Goal: Transaction & Acquisition: Purchase product/service

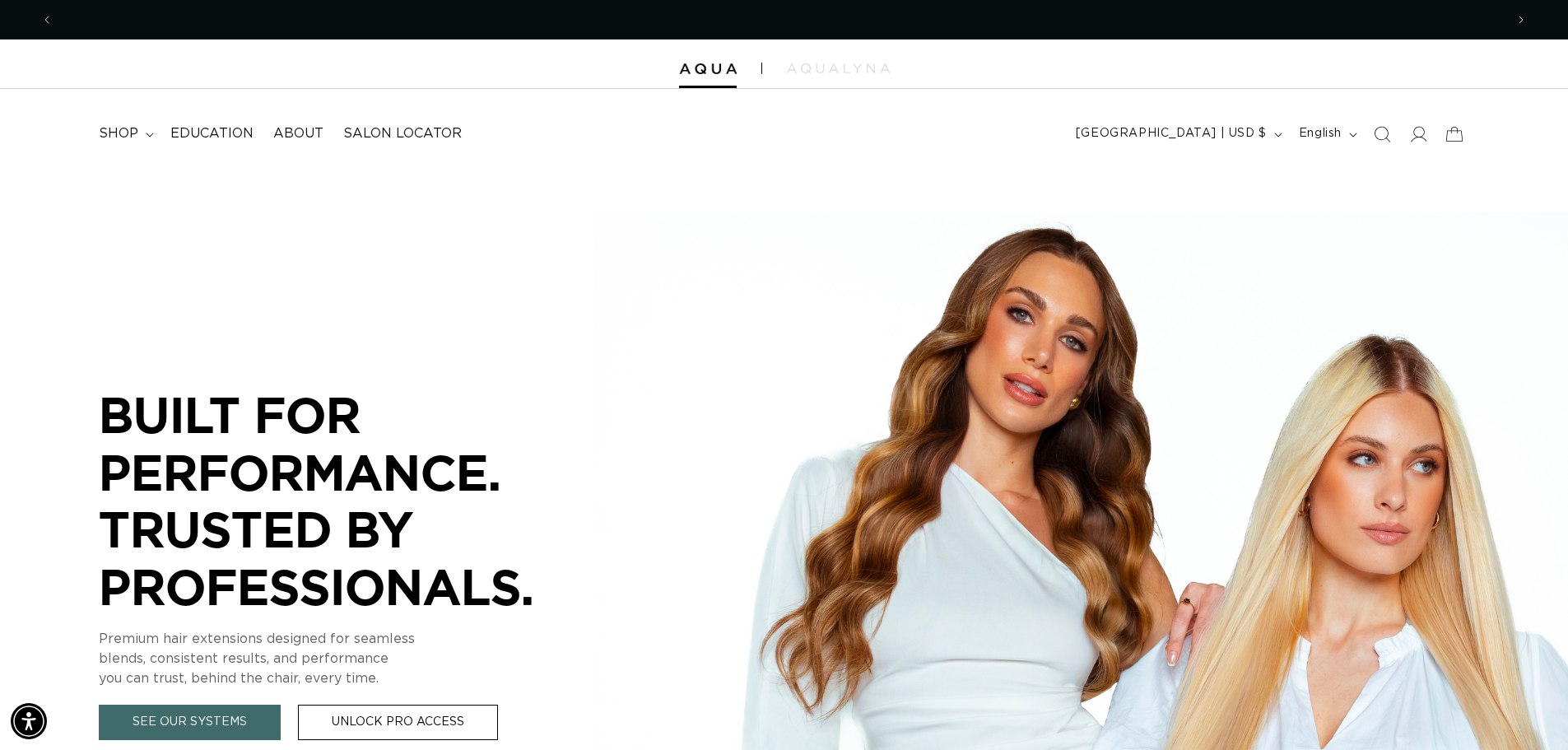
scroll to position [0, 1452]
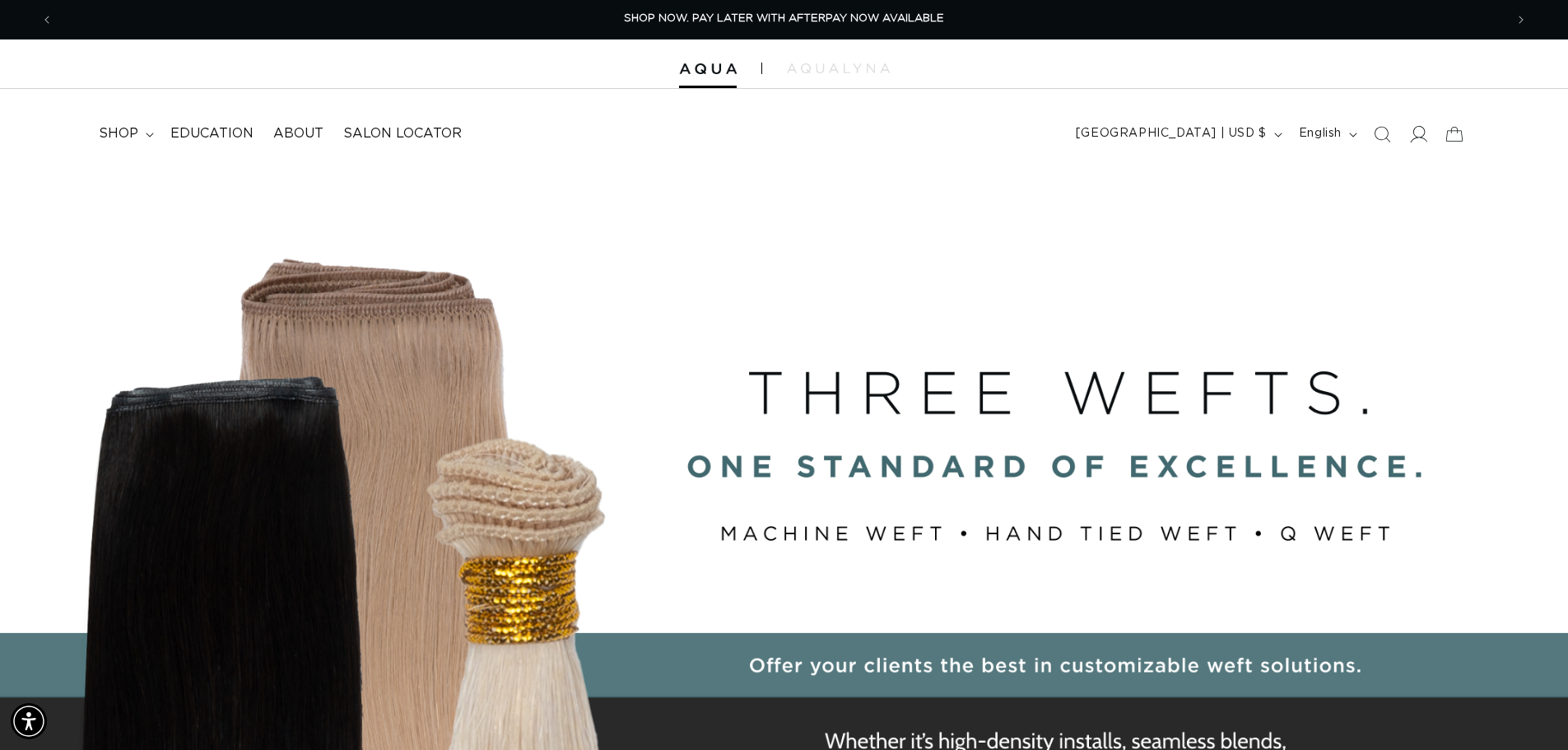
click at [1411, 133] on icon at bounding box center [1417, 133] width 18 height 18
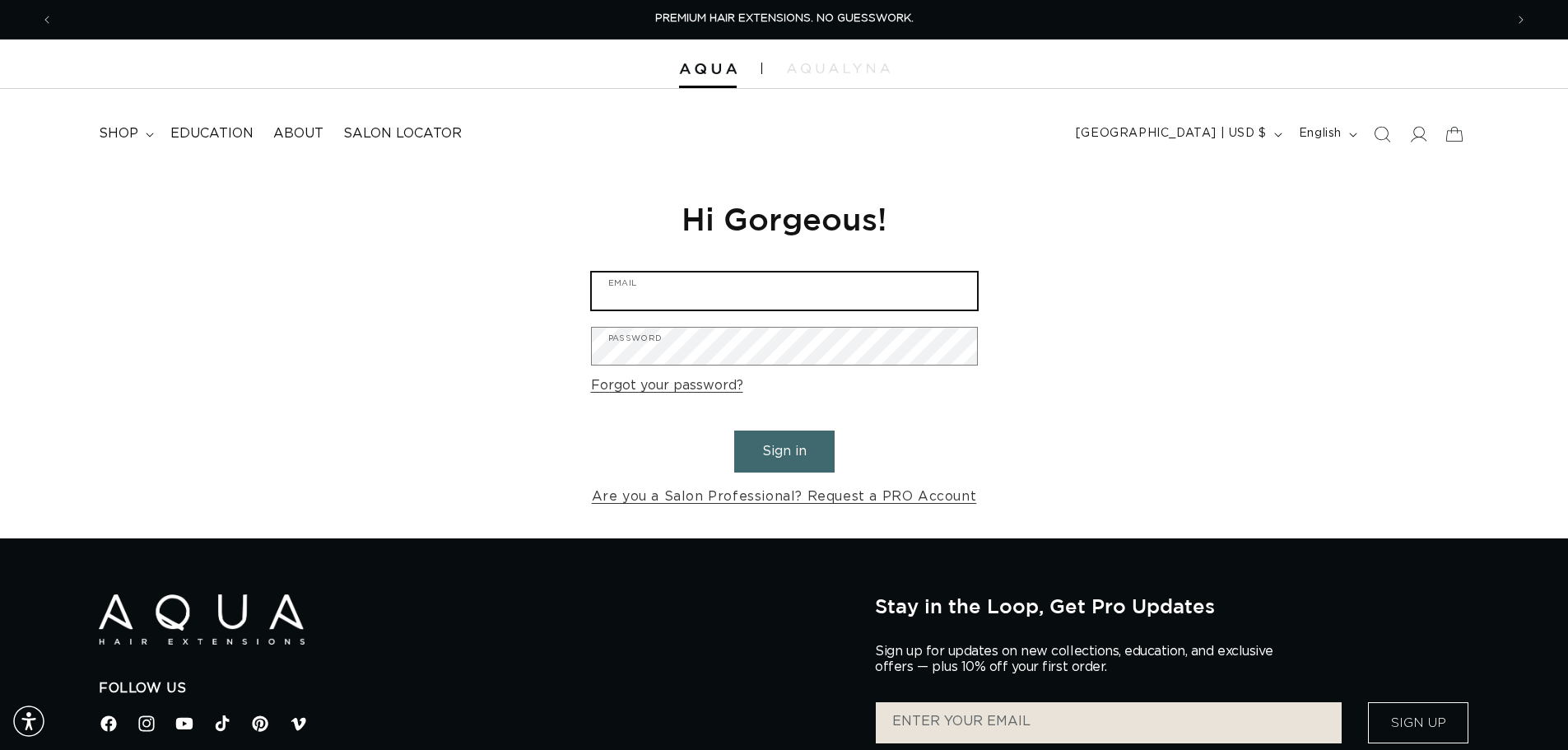
type input "info@thecolorbarhairsalonwaxhaw.com"
click at [784, 455] on button "Sign in" at bounding box center [784, 451] width 100 height 42
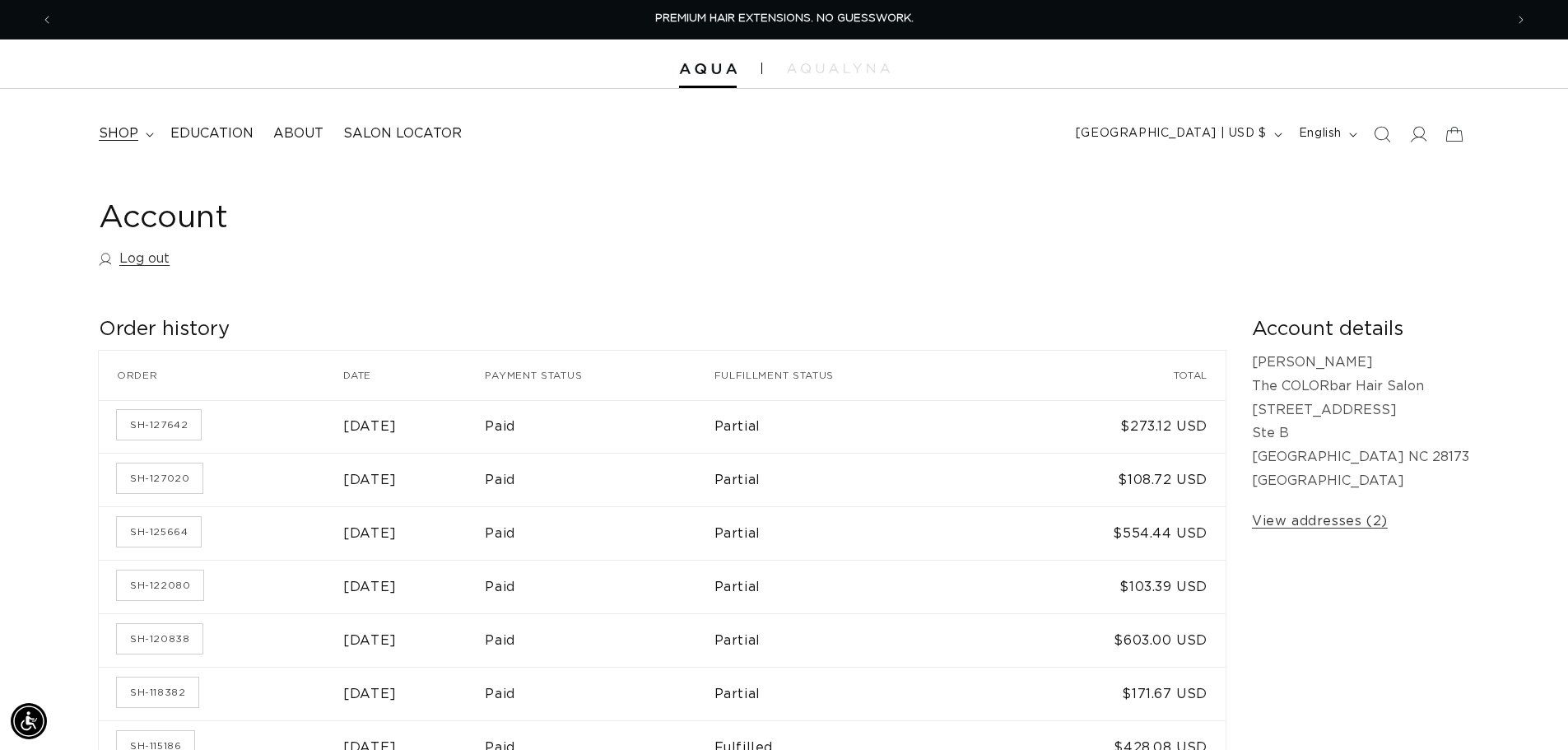
click at [138, 137] on summary "shop" at bounding box center [125, 134] width 72 height 37
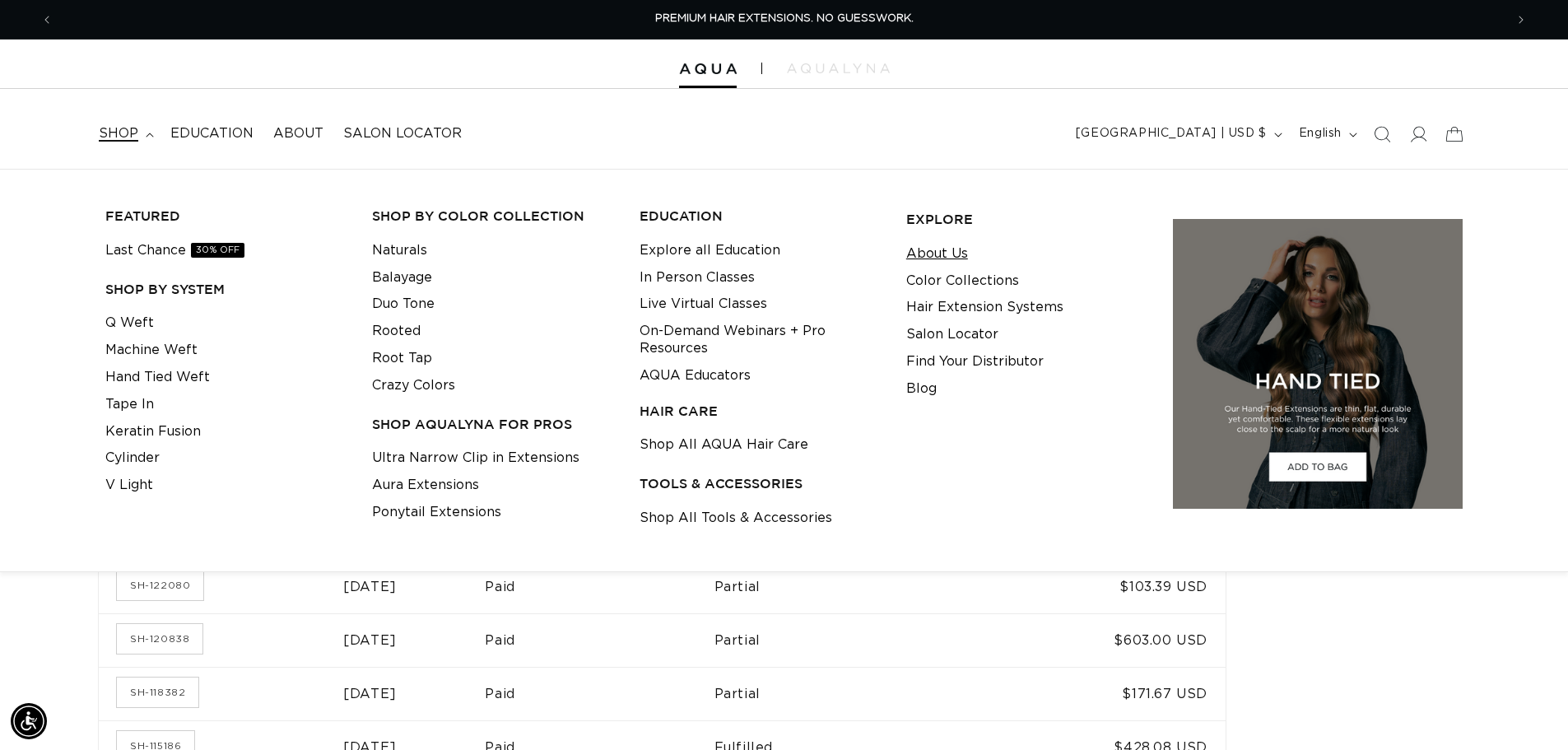
click at [949, 263] on link "About Us" at bounding box center [938, 254] width 62 height 27
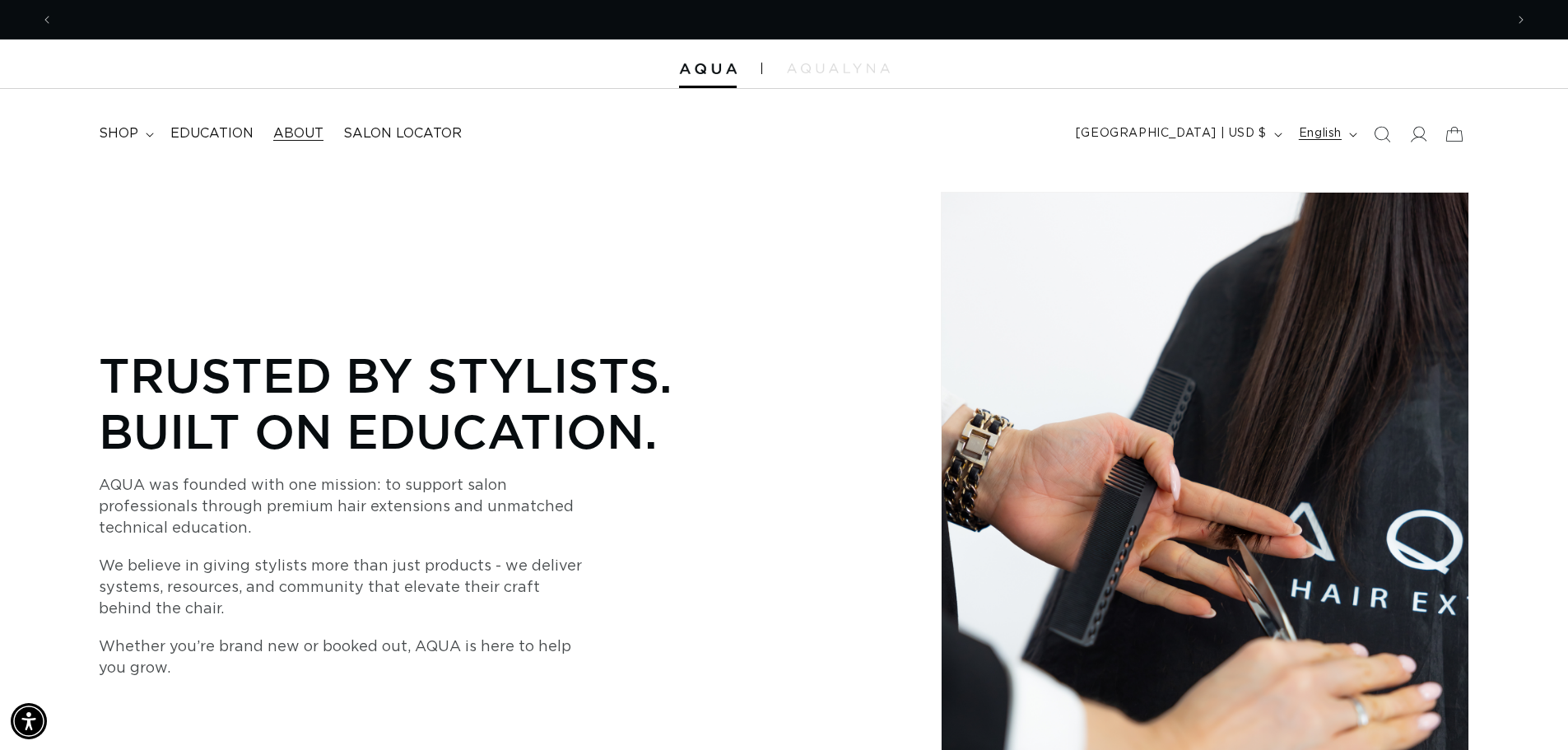
scroll to position [0, 2902]
click at [1419, 133] on icon at bounding box center [1417, 133] width 18 height 18
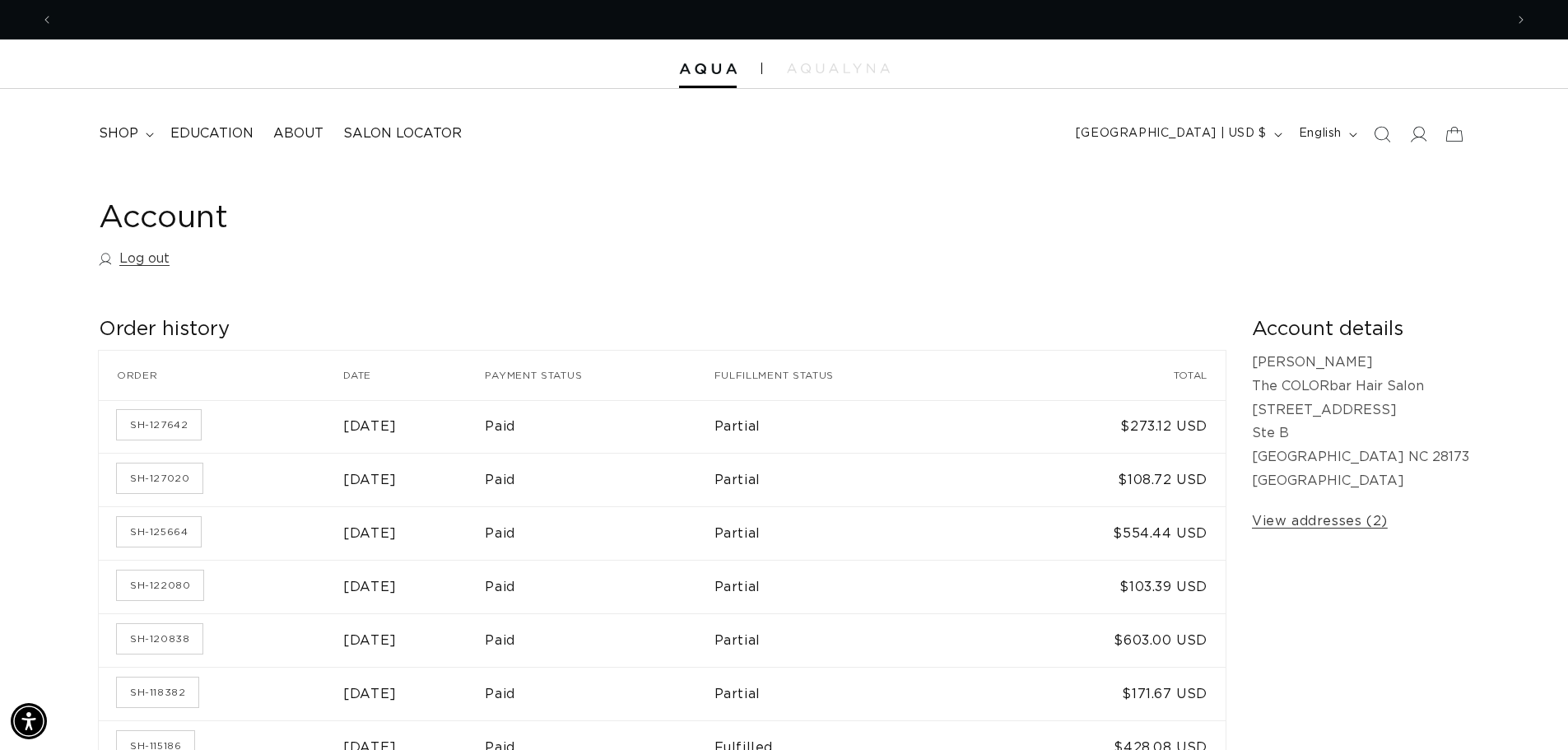
scroll to position [0, 1452]
click at [137, 131] on summary "shop" at bounding box center [125, 134] width 72 height 37
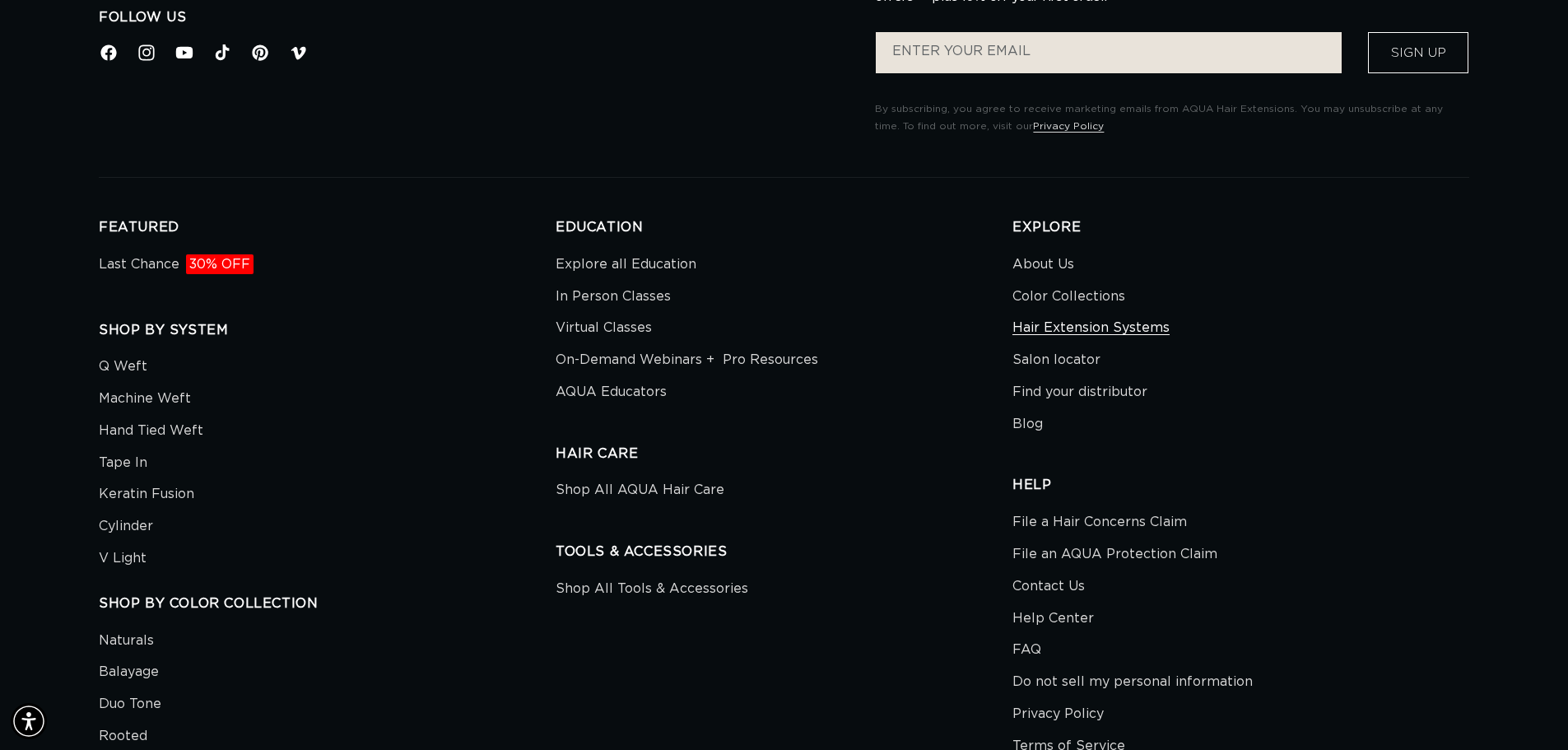
scroll to position [0, 0]
click at [1094, 293] on link "Color Collections" at bounding box center [1068, 296] width 113 height 32
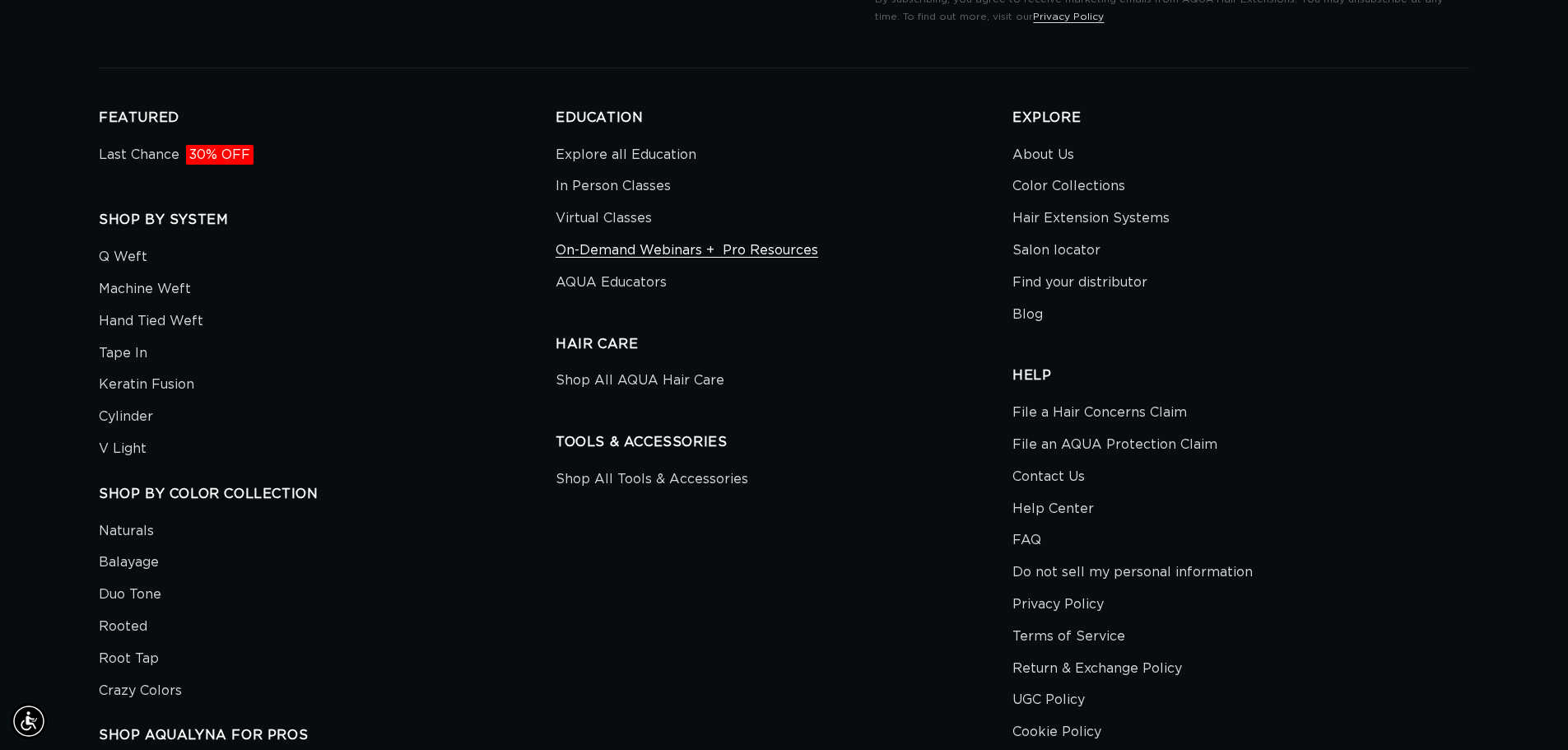
scroll to position [0, 2902]
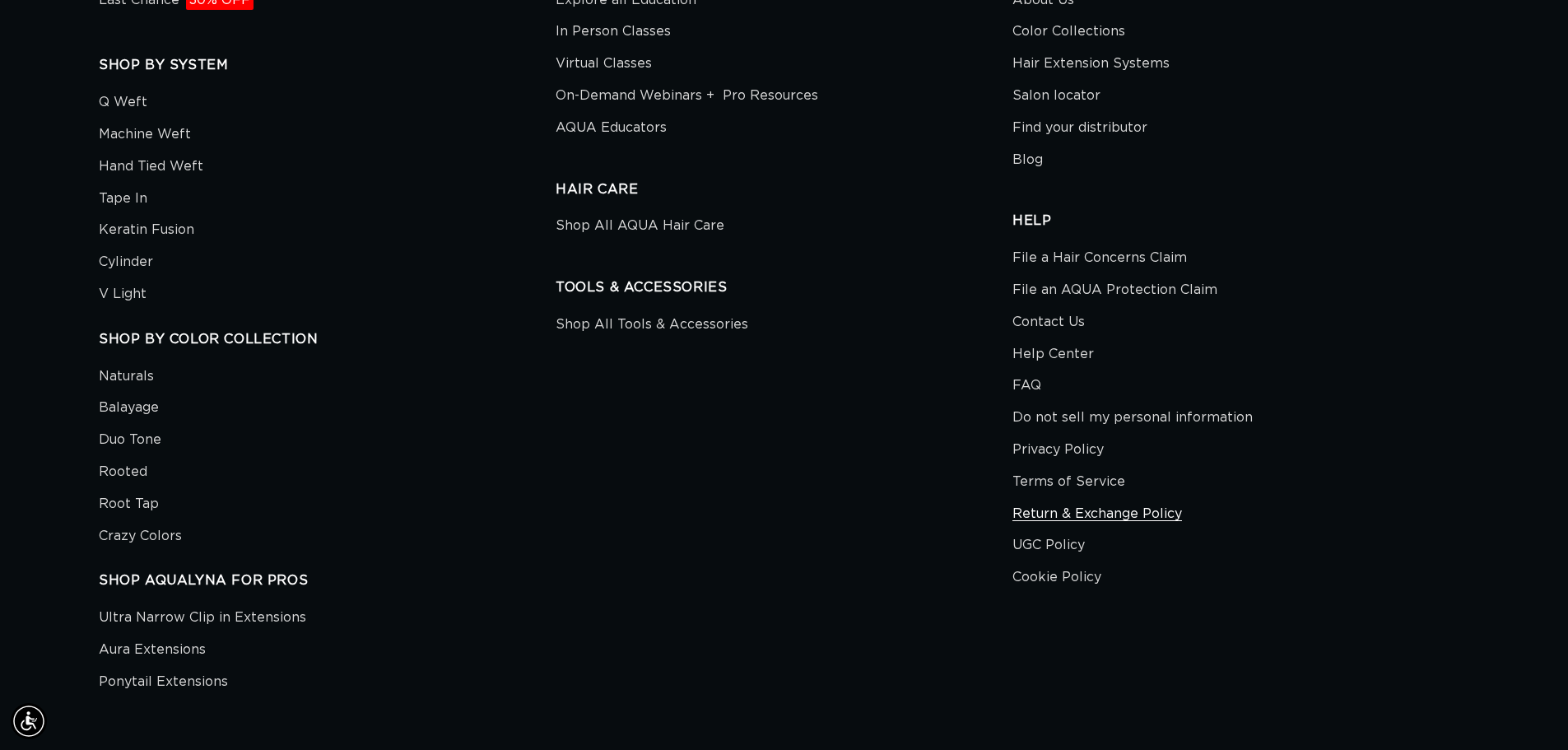
scroll to position [0, 2902]
click at [1047, 371] on li "FAQ" at bounding box center [1234, 385] width 445 height 32
click at [1039, 369] on link "FAQ" at bounding box center [1026, 385] width 28 height 32
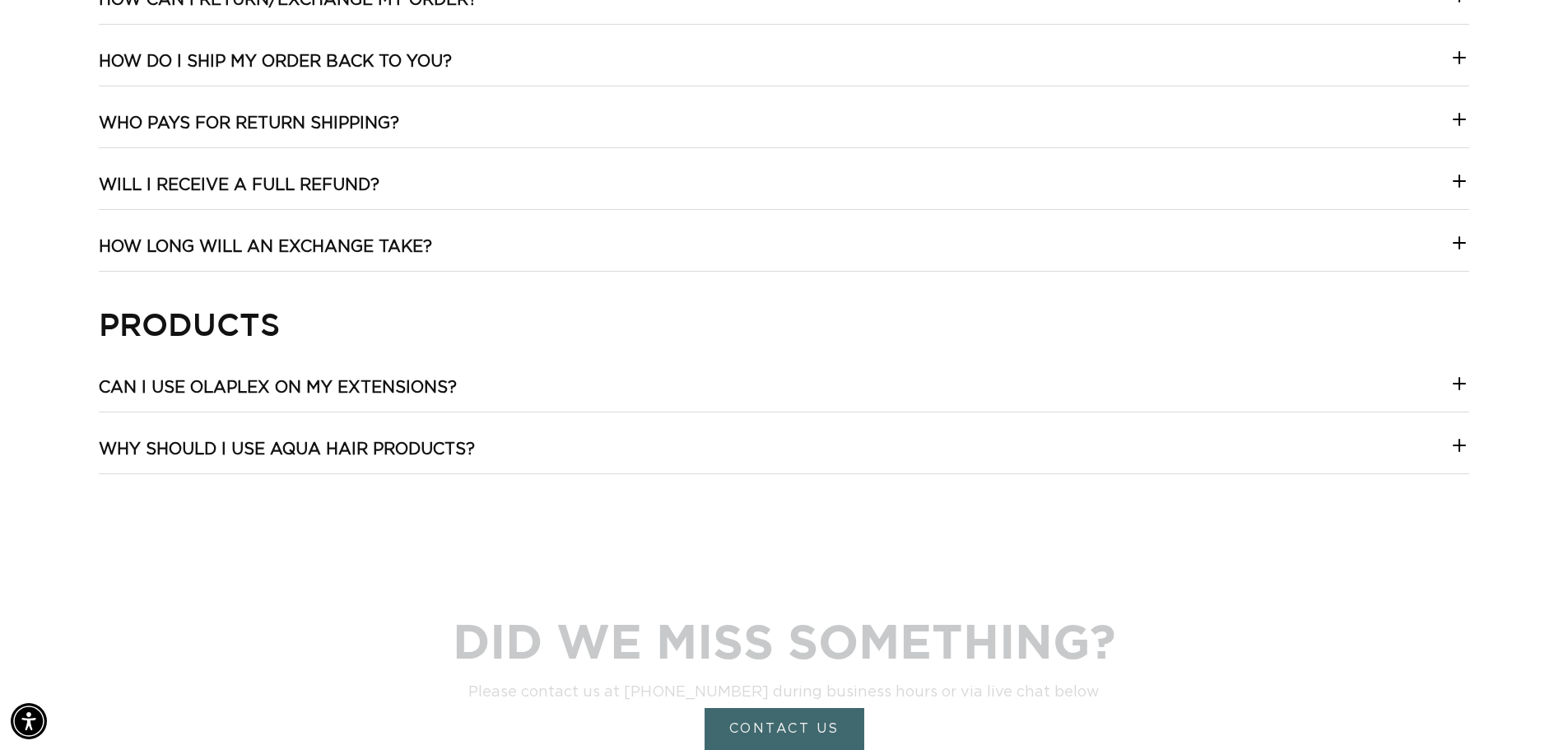
scroll to position [2222, 0]
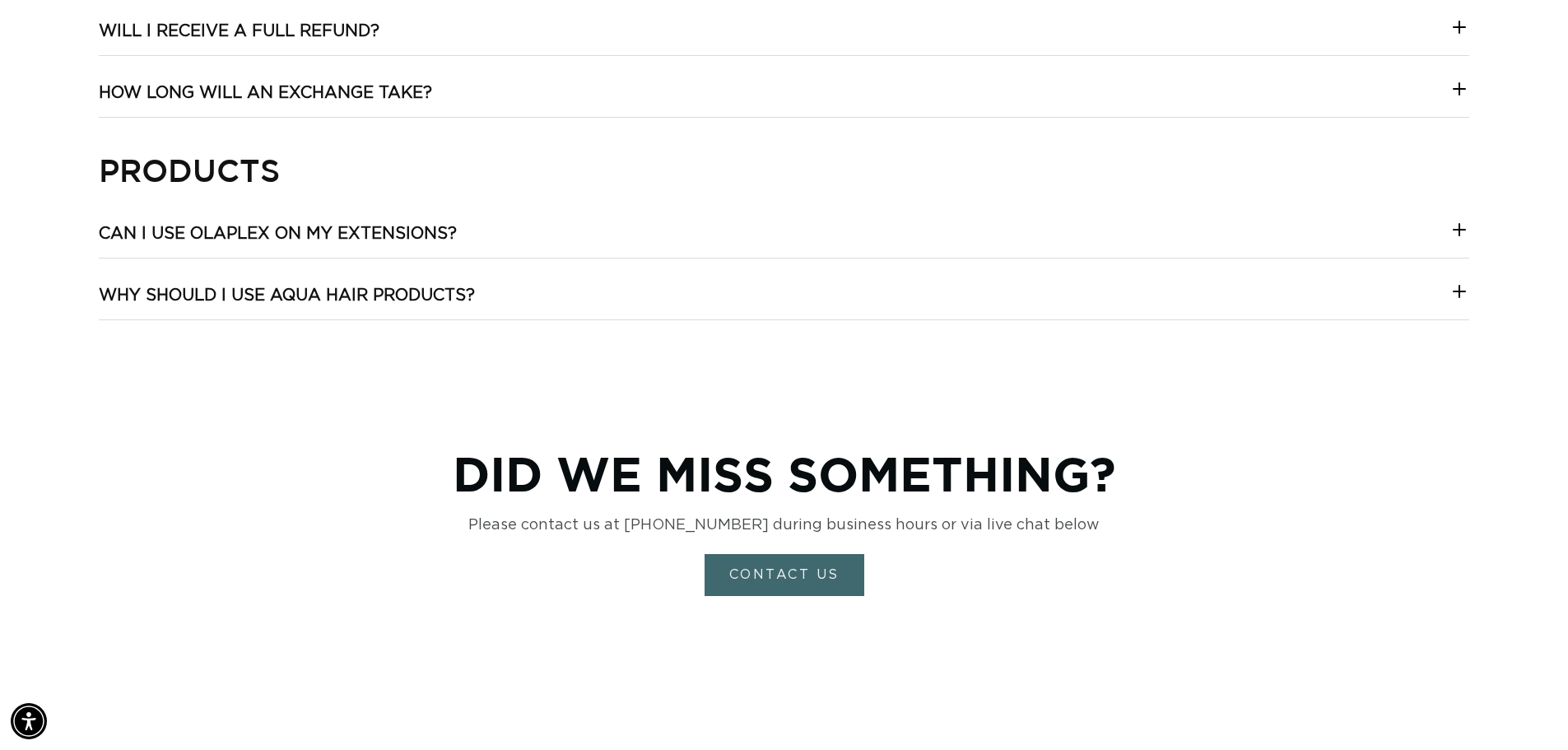
click at [332, 234] on h3 "Can I use Olaplex on my extensions?" at bounding box center [278, 234] width 358 height 22
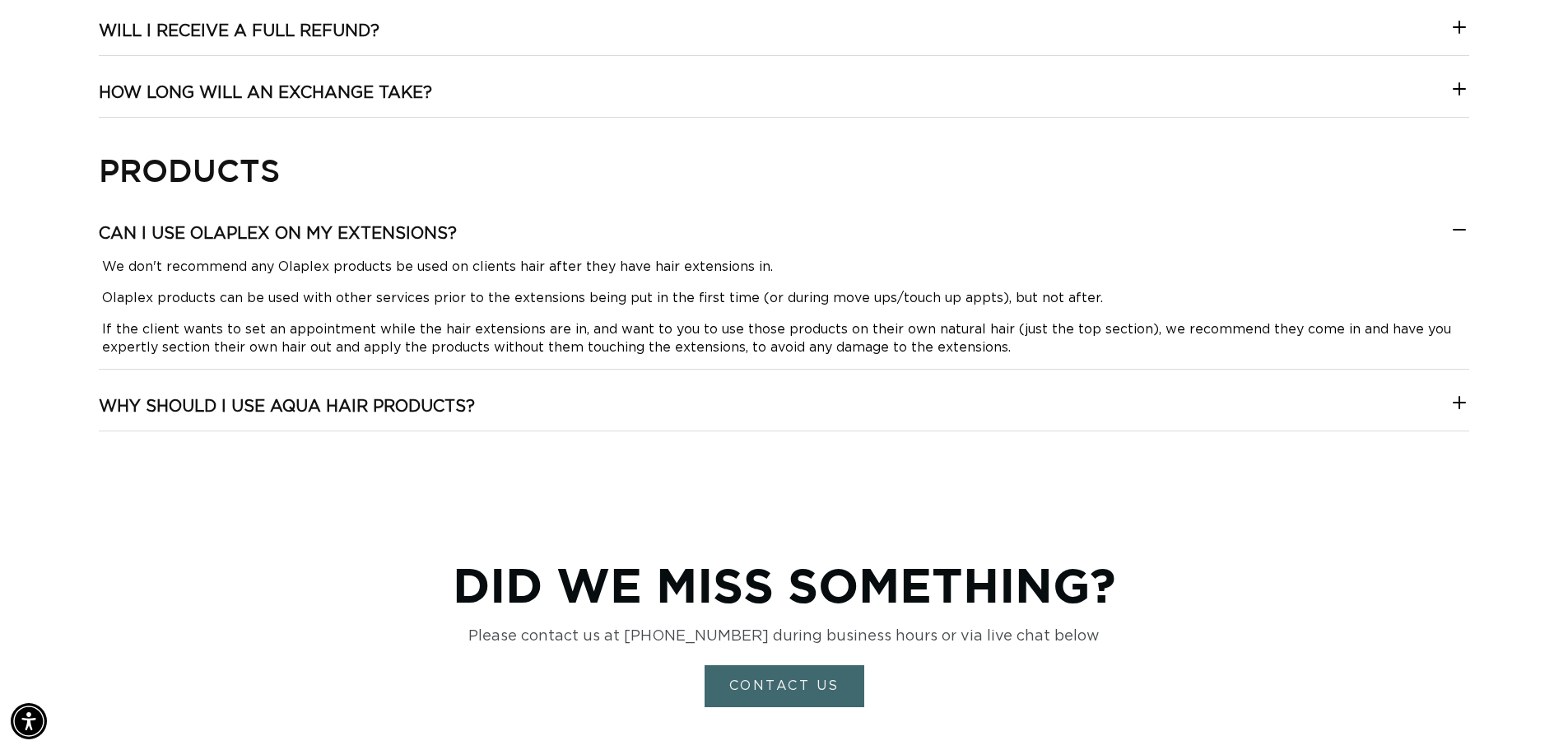
scroll to position [0, 2902]
click at [329, 408] on h3 "Why should I use AQUA hair products?" at bounding box center [286, 407] width 376 height 22
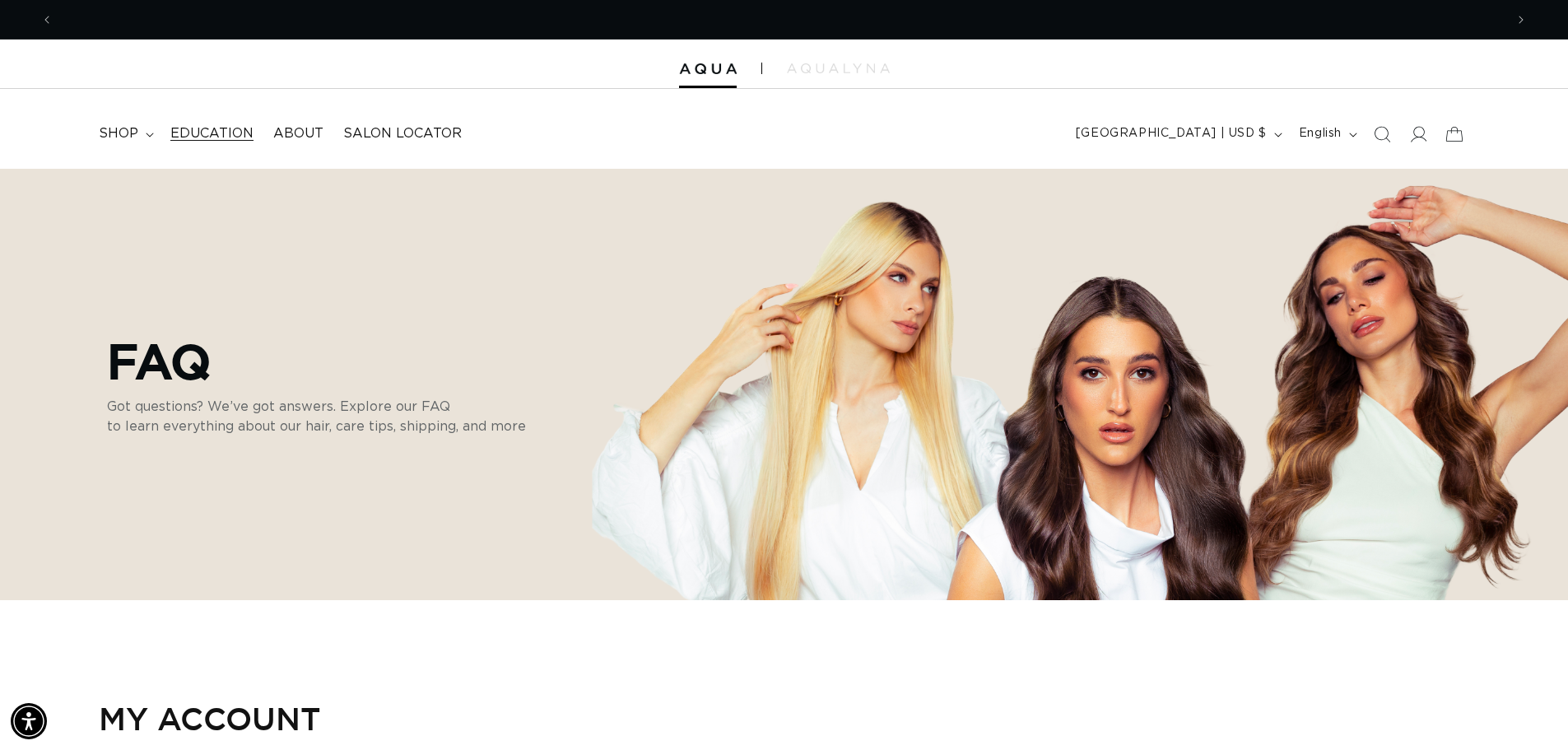
scroll to position [0, 1452]
click at [192, 135] on span "Education" at bounding box center [212, 133] width 83 height 18
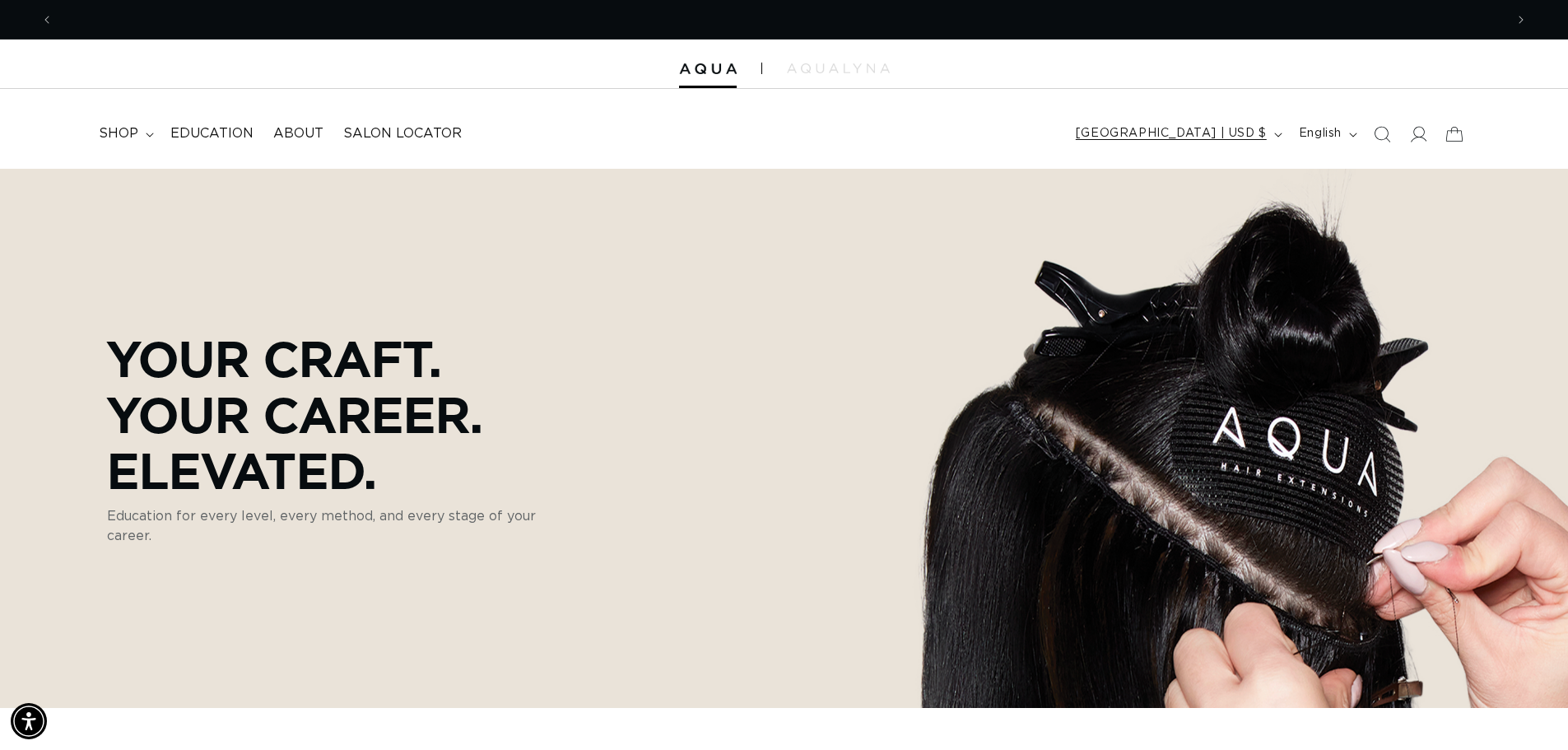
scroll to position [0, 2902]
click at [142, 135] on summary "shop" at bounding box center [125, 134] width 72 height 37
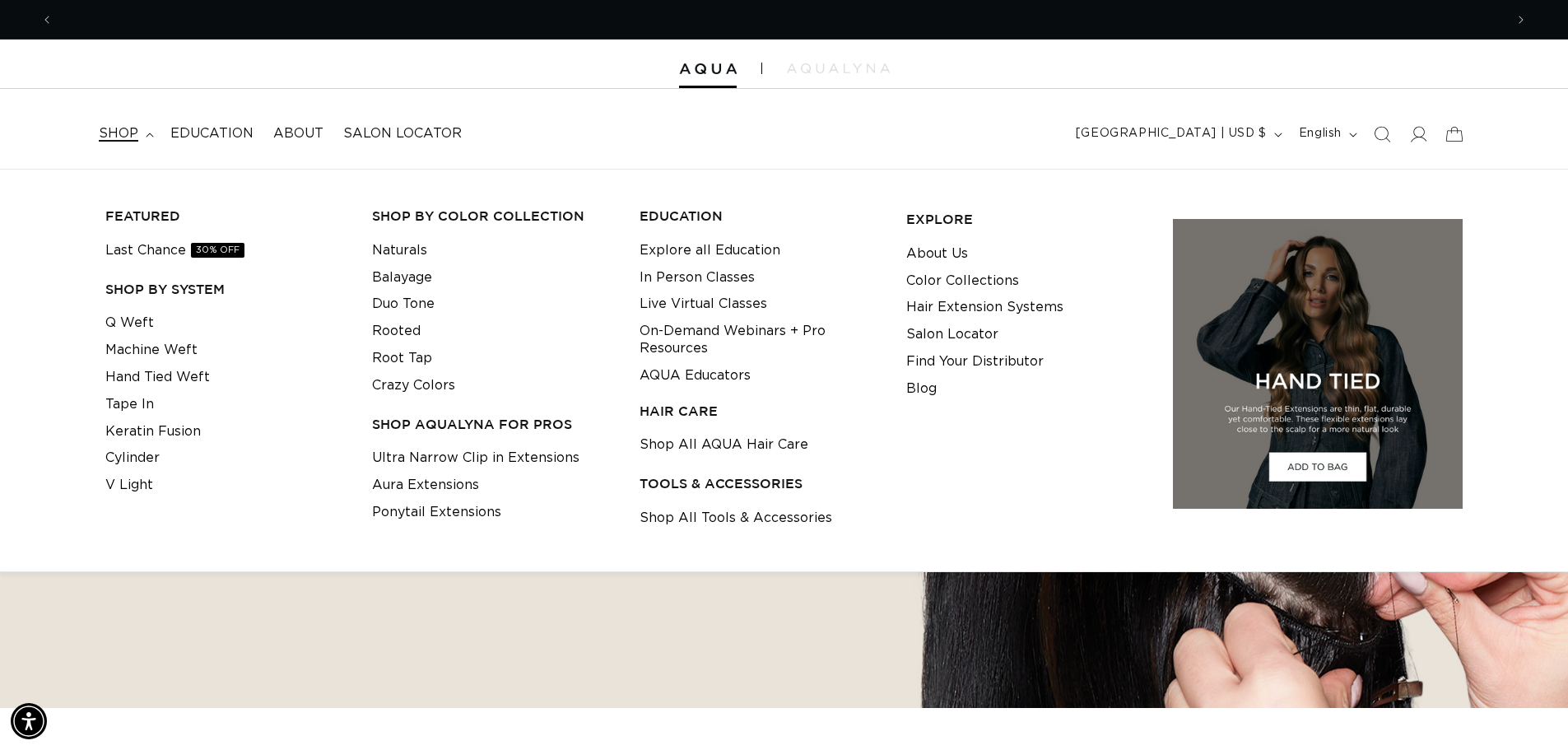
scroll to position [0, 0]
click at [974, 314] on link "Hair Extension Systems" at bounding box center [985, 307] width 157 height 27
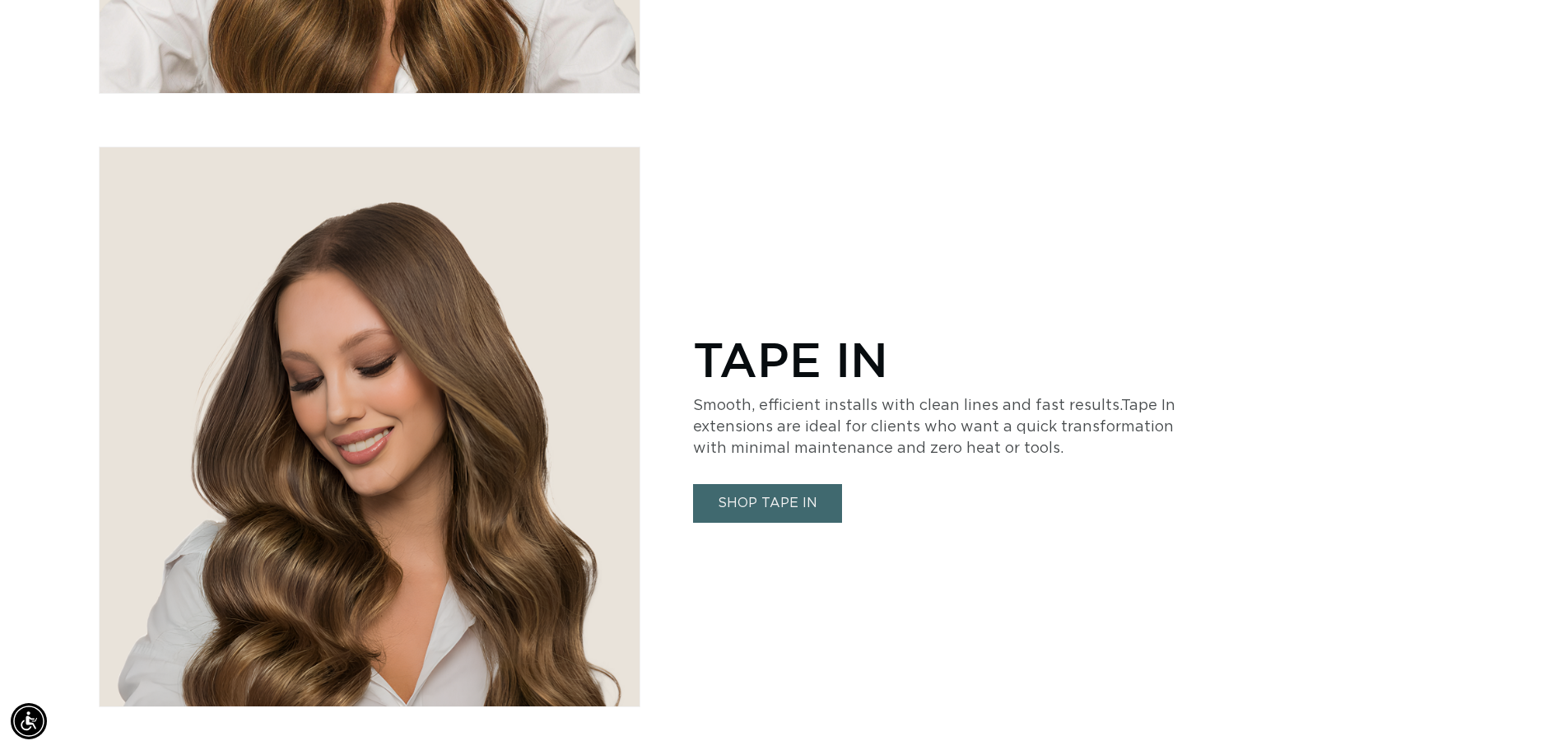
scroll to position [3951, 0]
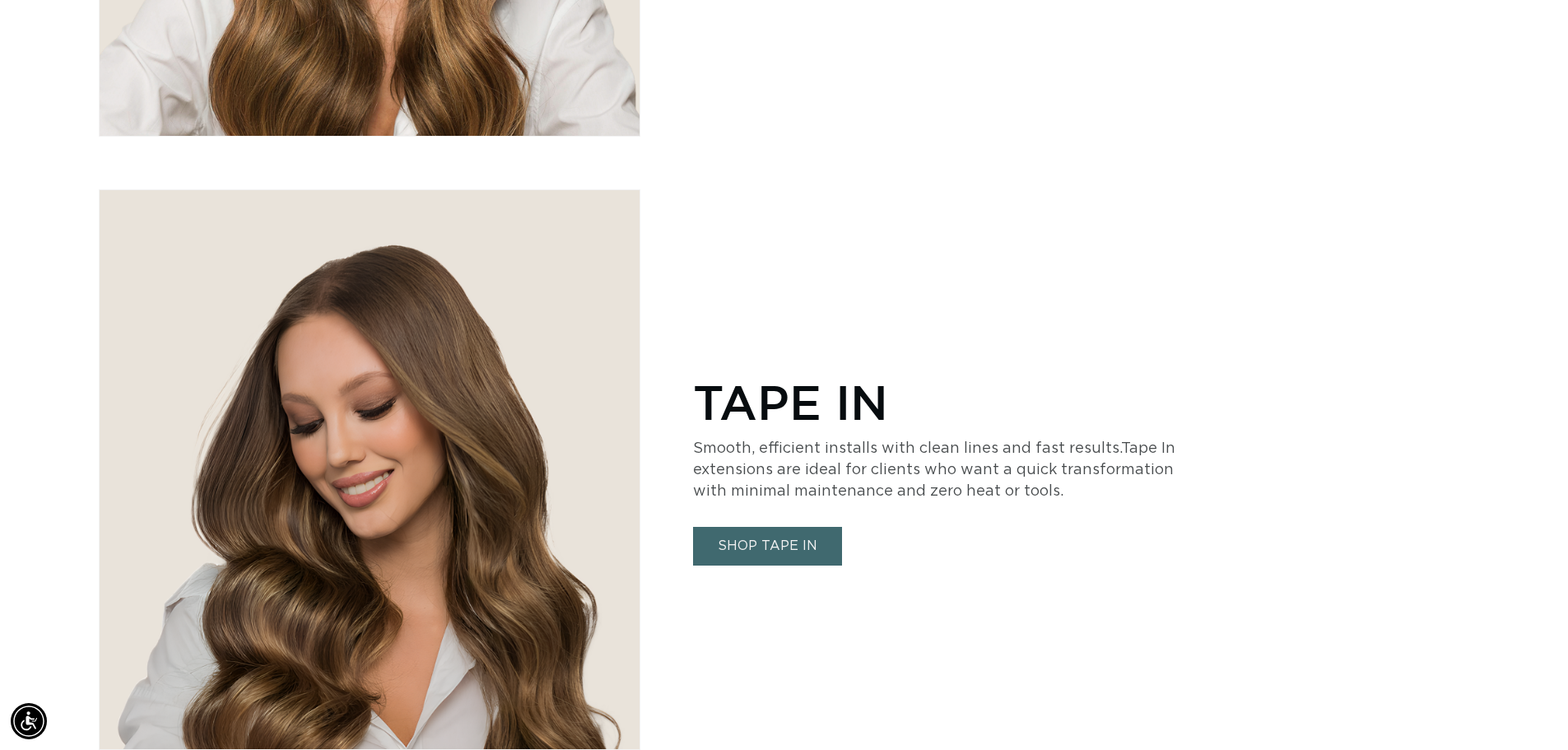
click at [782, 530] on link "SHOP TAPE IN" at bounding box center [768, 546] width 149 height 39
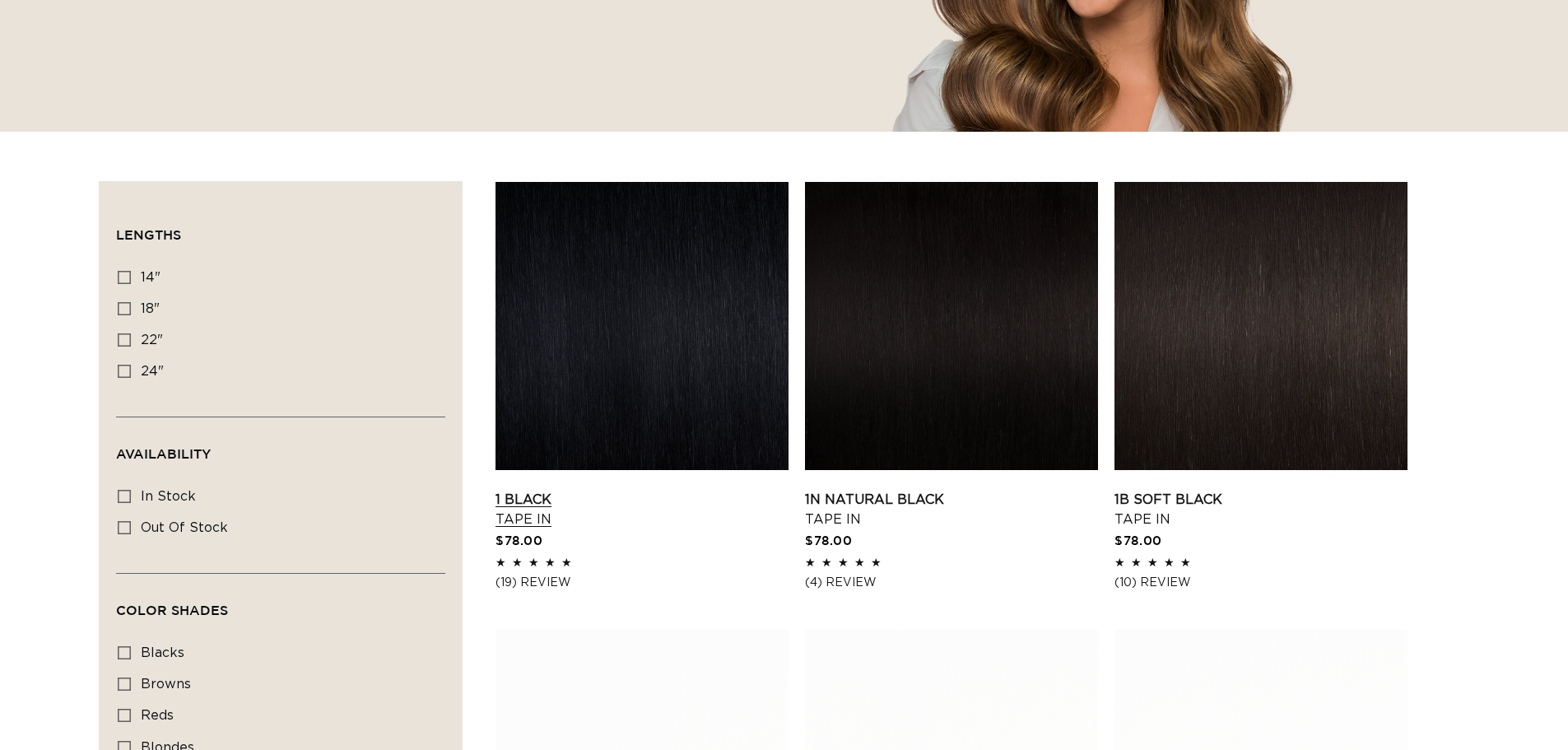
scroll to position [494, 0]
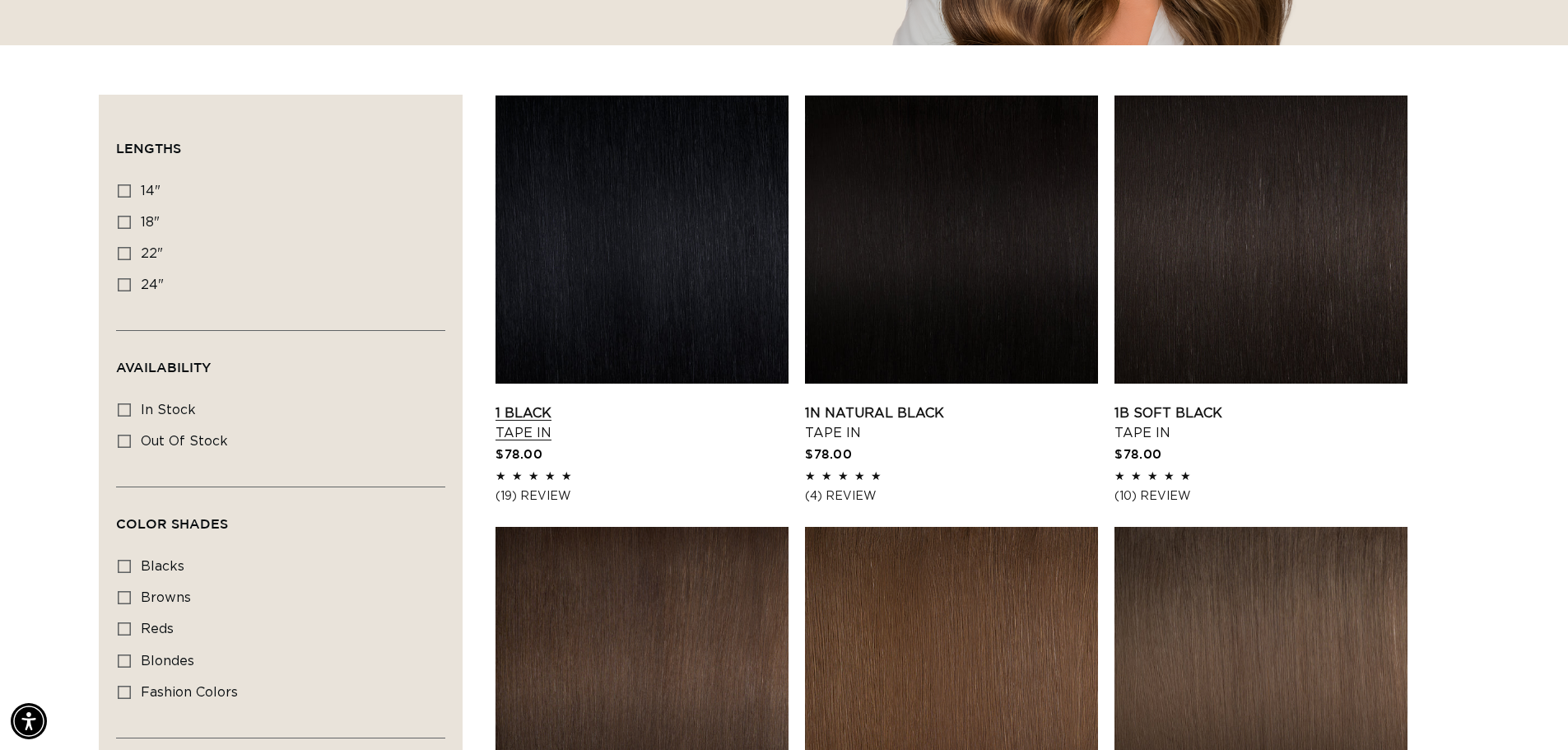
click at [673, 403] on link "1 Black Tape In" at bounding box center [642, 423] width 293 height 39
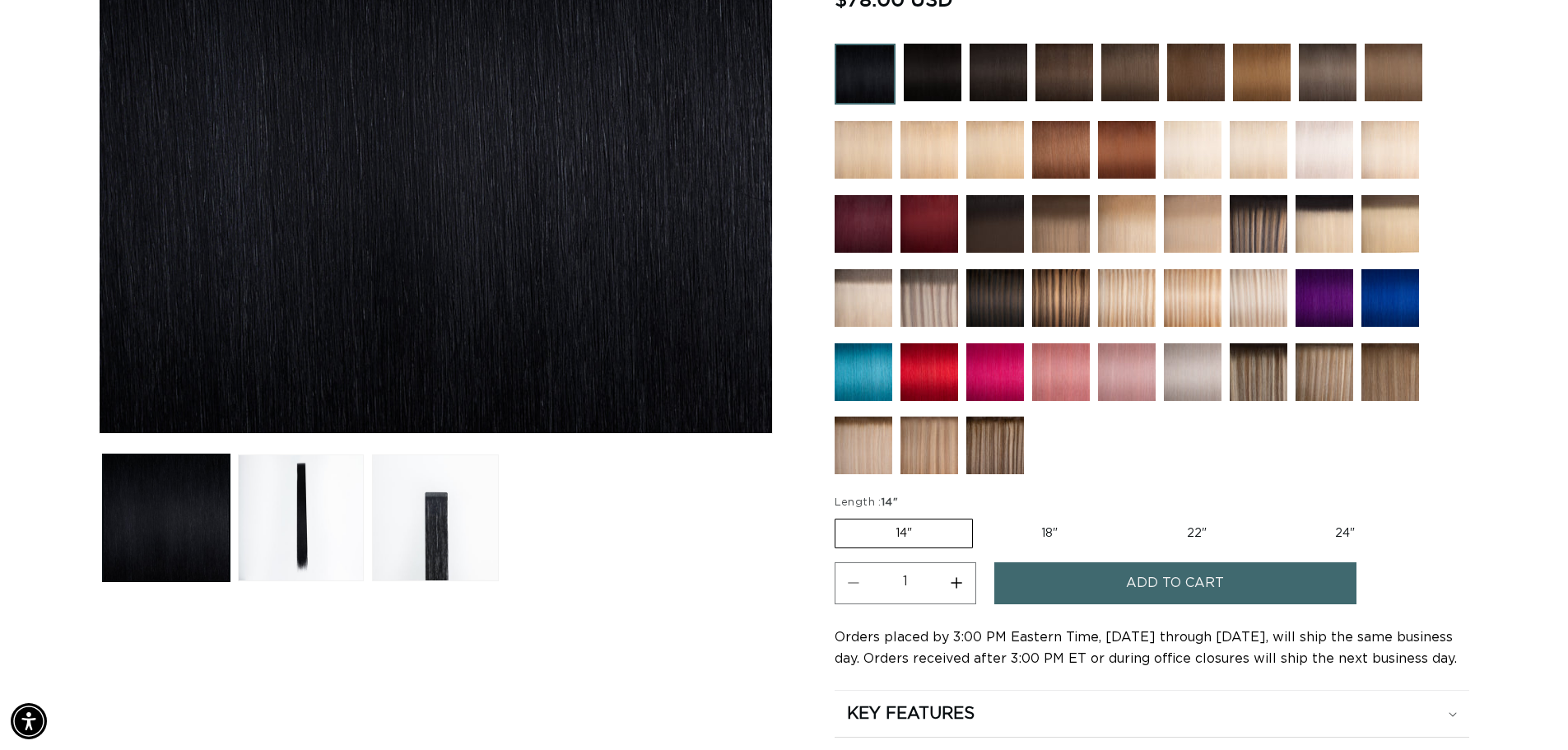
scroll to position [247, 0]
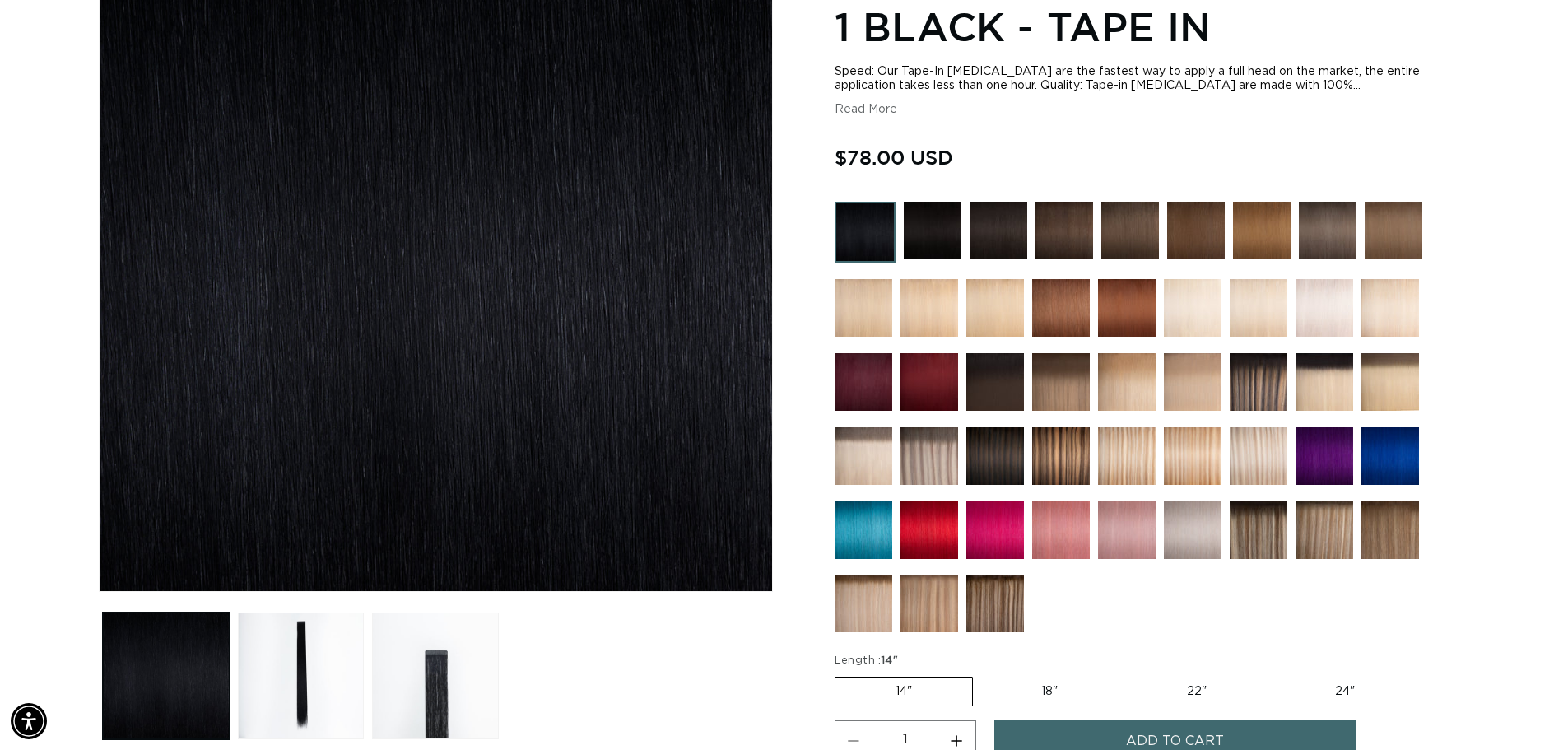
click at [1045, 683] on label "18" Variant sold out or unavailable" at bounding box center [1049, 691] width 136 height 28
click at [982, 674] on input "18" Variant sold out or unavailable" at bounding box center [981, 673] width 1 height 1
radio input "true"
click at [1196, 696] on label "22" Variant sold out or unavailable" at bounding box center [1196, 691] width 140 height 28
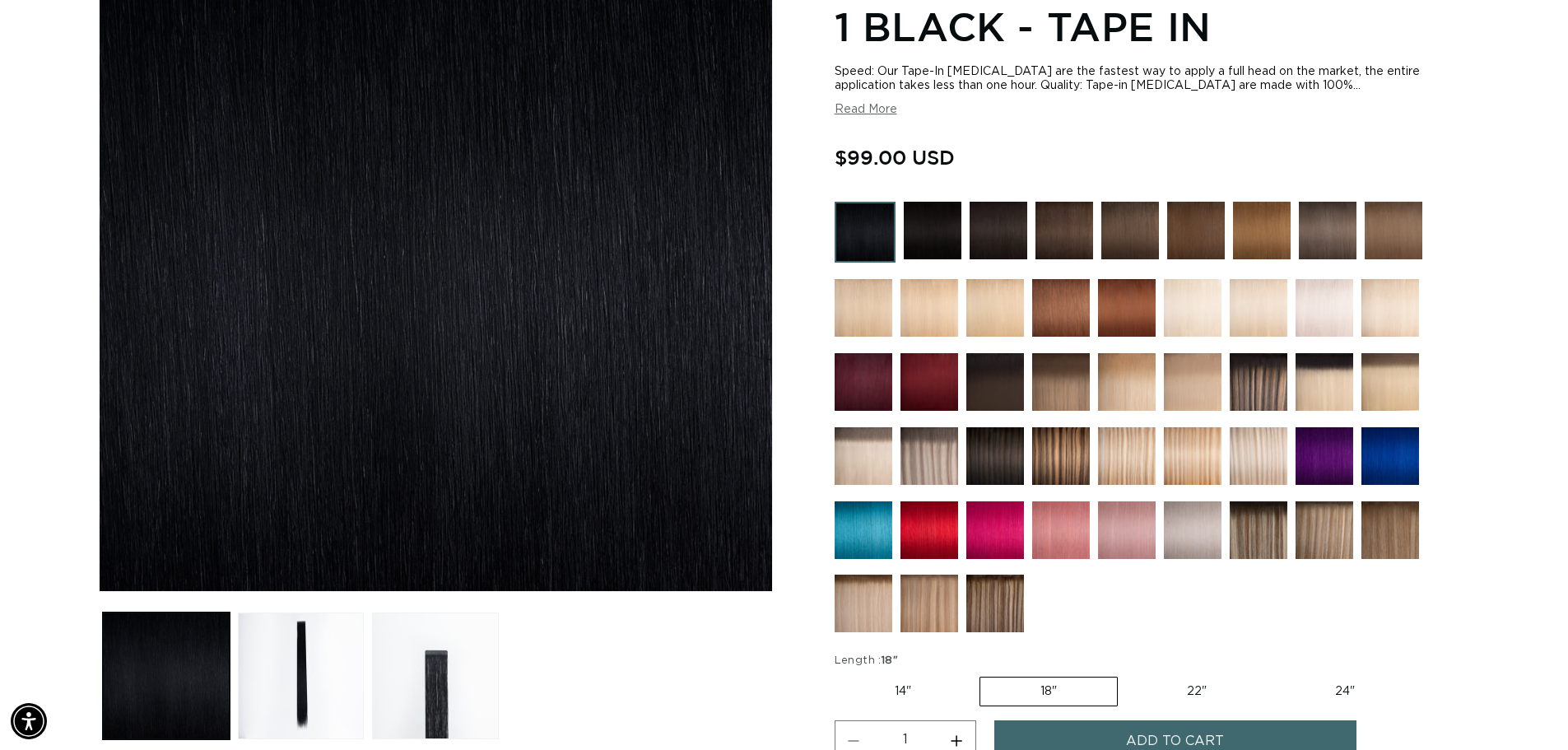
click at [1127, 674] on input "22" Variant sold out or unavailable" at bounding box center [1126, 673] width 1 height 1
radio input "true"
click at [910, 698] on label "14" Variant sold out or unavailable" at bounding box center [902, 691] width 136 height 28
click at [840, 674] on input "14" Variant sold out or unavailable" at bounding box center [839, 673] width 1 height 1
radio input "true"
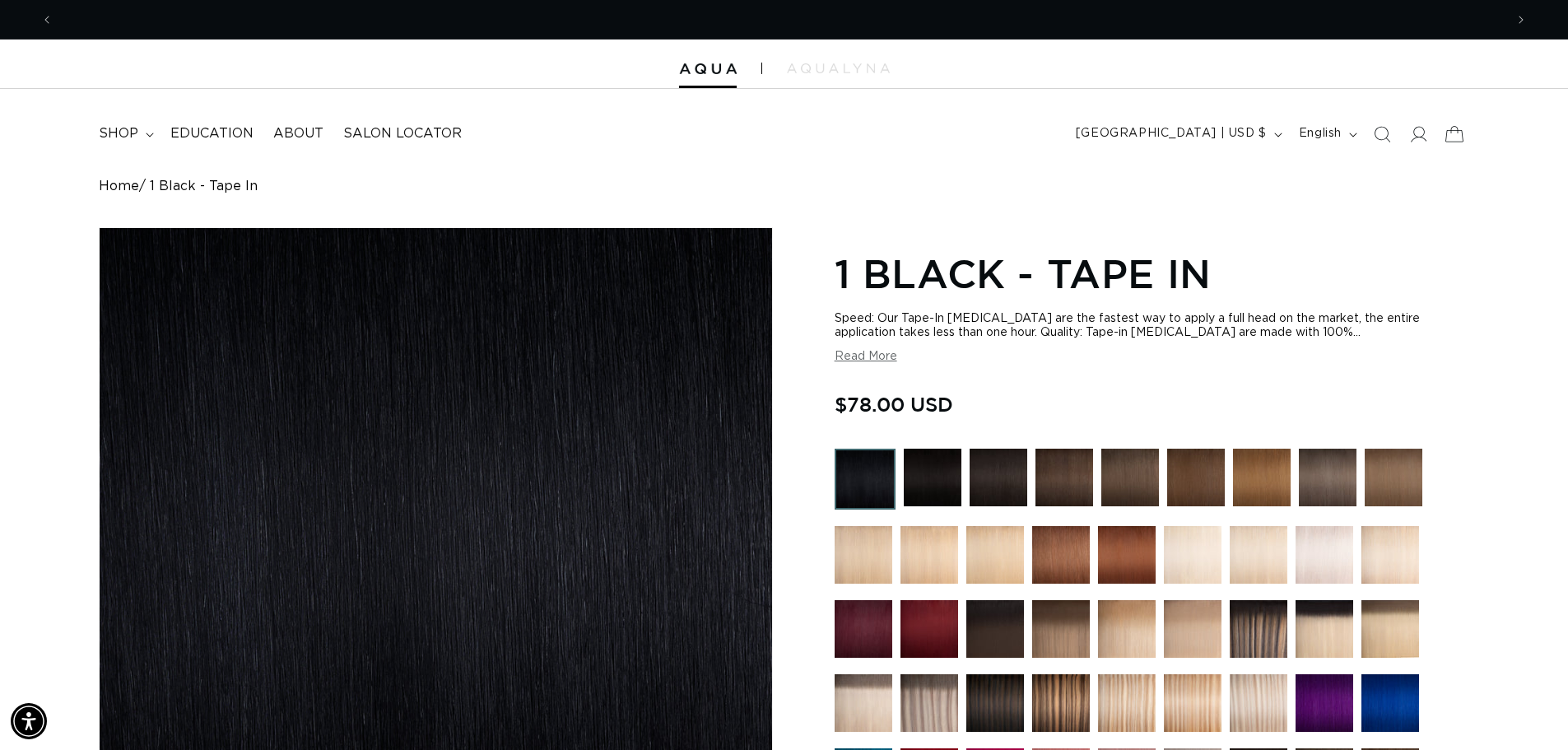
scroll to position [0, 2902]
click at [125, 132] on span "shop" at bounding box center [118, 133] width 39 height 18
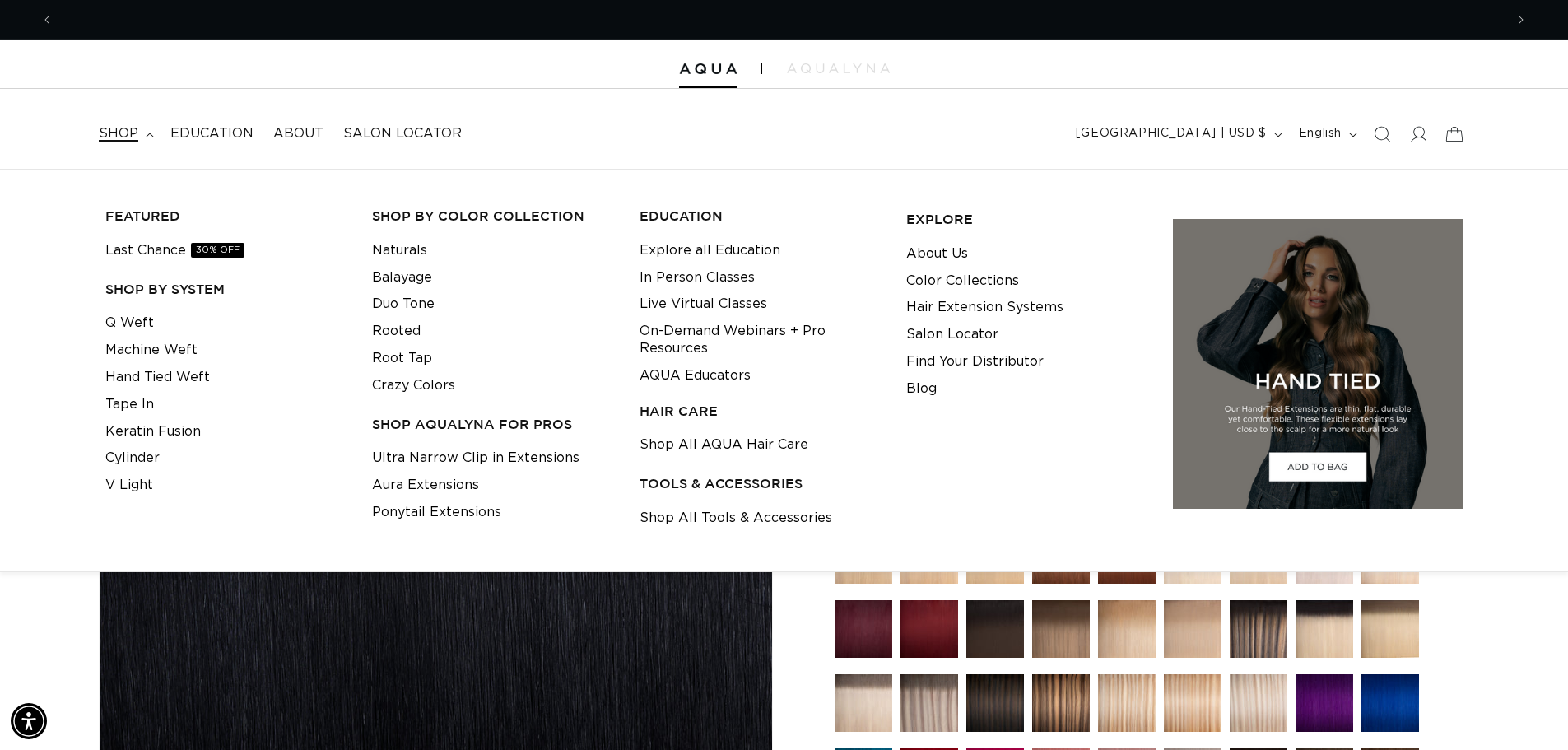
scroll to position [0, 0]
click at [1539, 613] on div "Home 1 Black - Tape In Skip to product information Open media 1 in modal Open m…" at bounding box center [784, 707] width 1568 height 1058
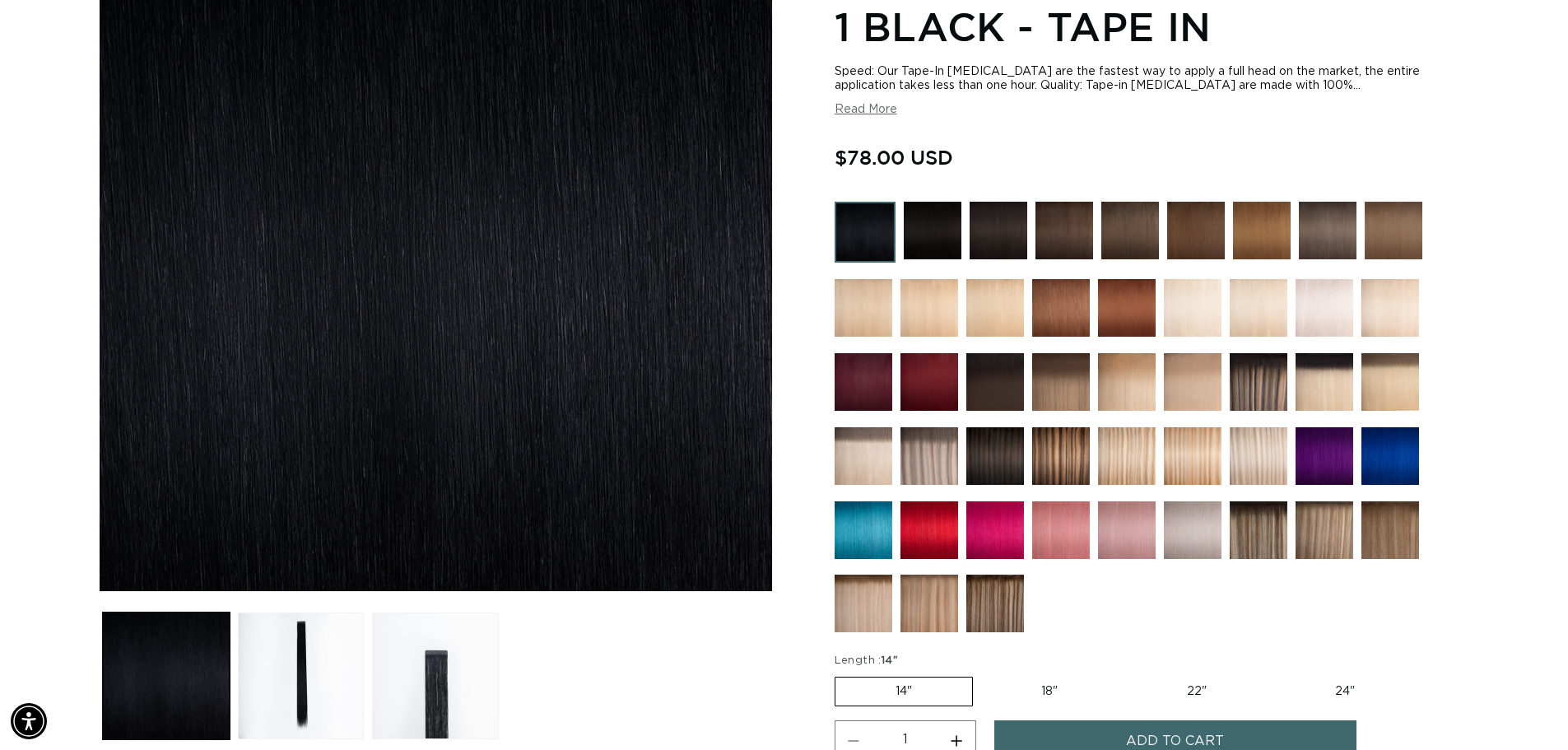
click at [1523, 69] on div "Home 1 Black - Tape In Skip to product information Open media 1 in modal Open m…" at bounding box center [784, 460] width 1568 height 1058
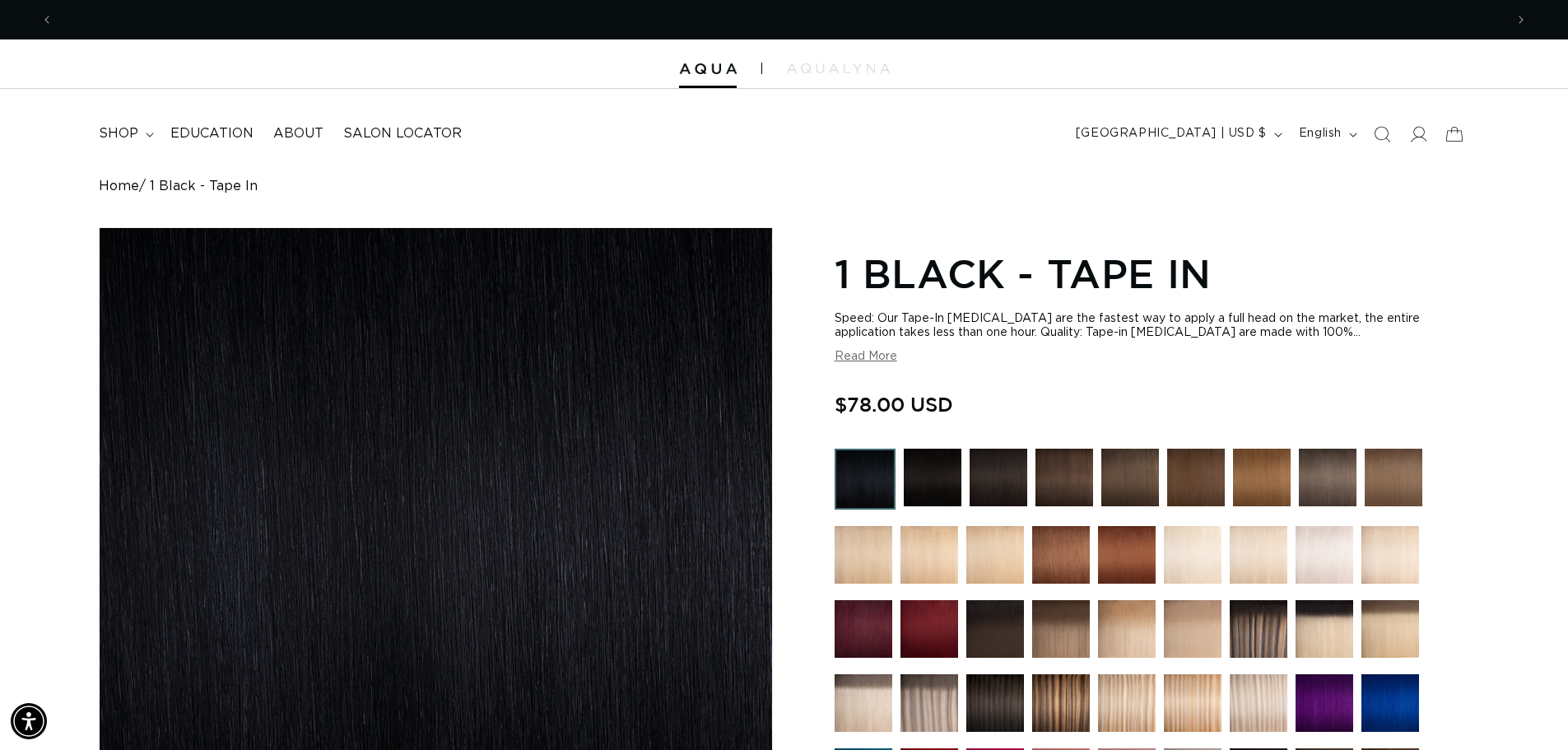
scroll to position [0, 1452]
click at [1428, 140] on span at bounding box center [1418, 134] width 36 height 36
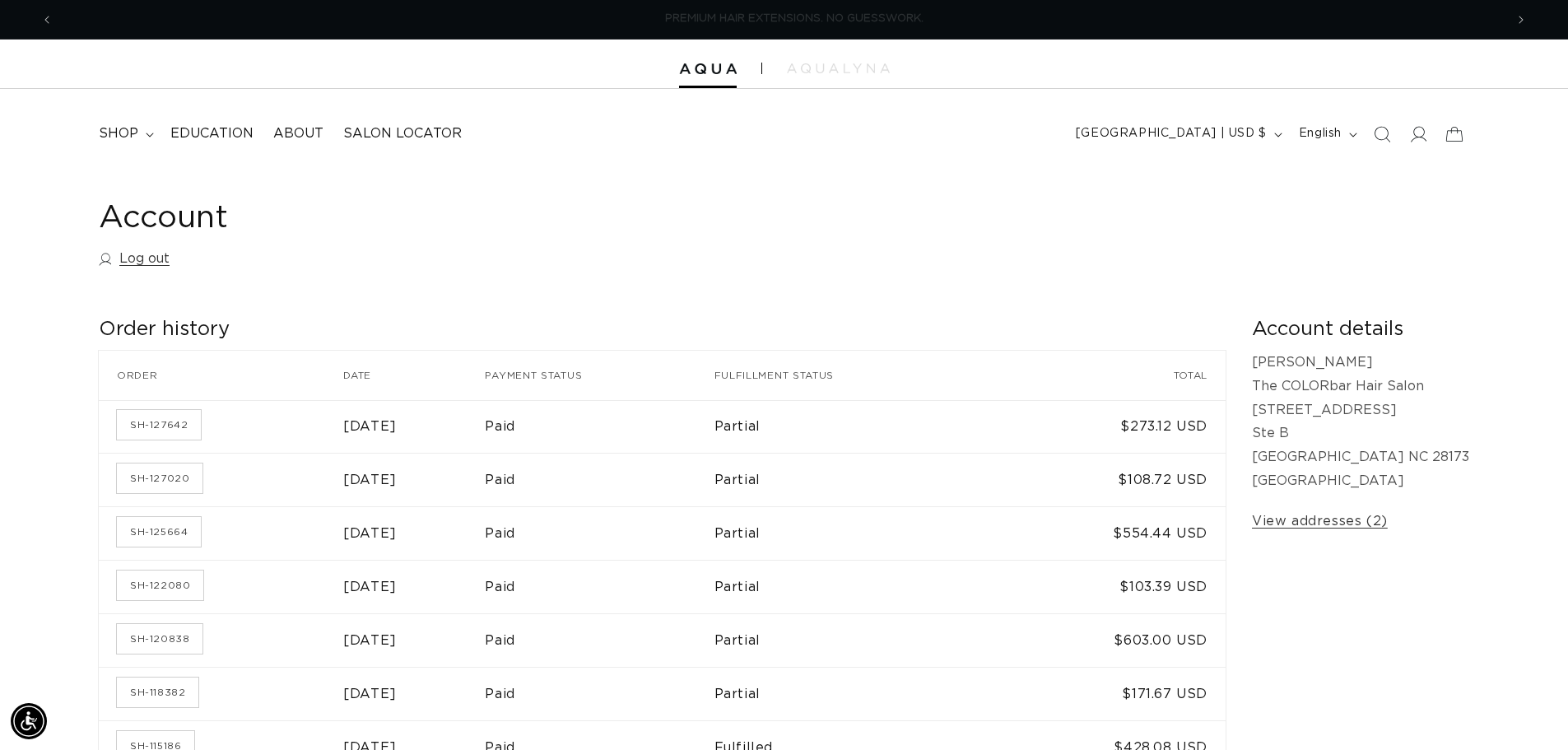
scroll to position [0, 1452]
click at [152, 255] on link "Log out" at bounding box center [134, 259] width 71 height 24
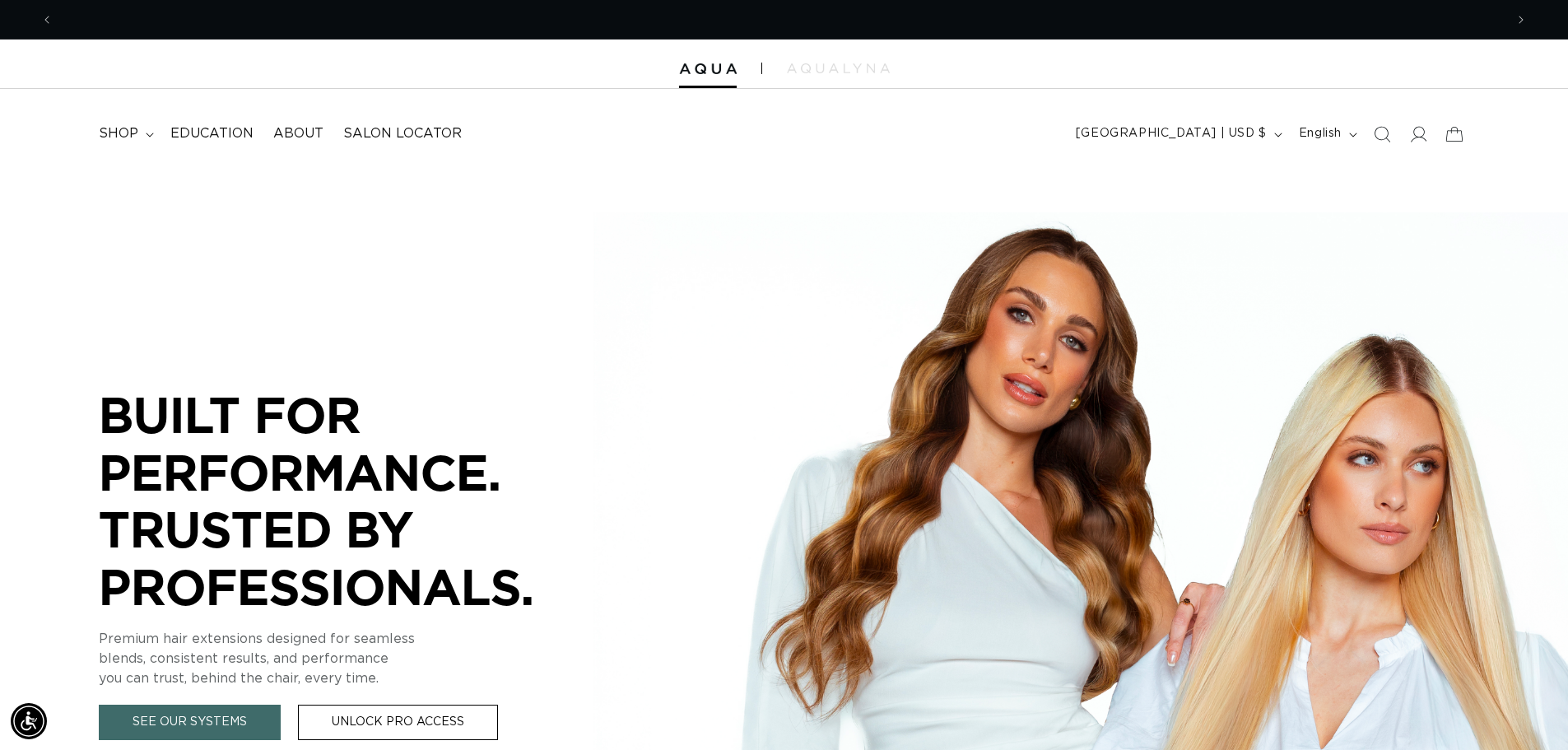
scroll to position [0, 1452]
